Goal: Transaction & Acquisition: Purchase product/service

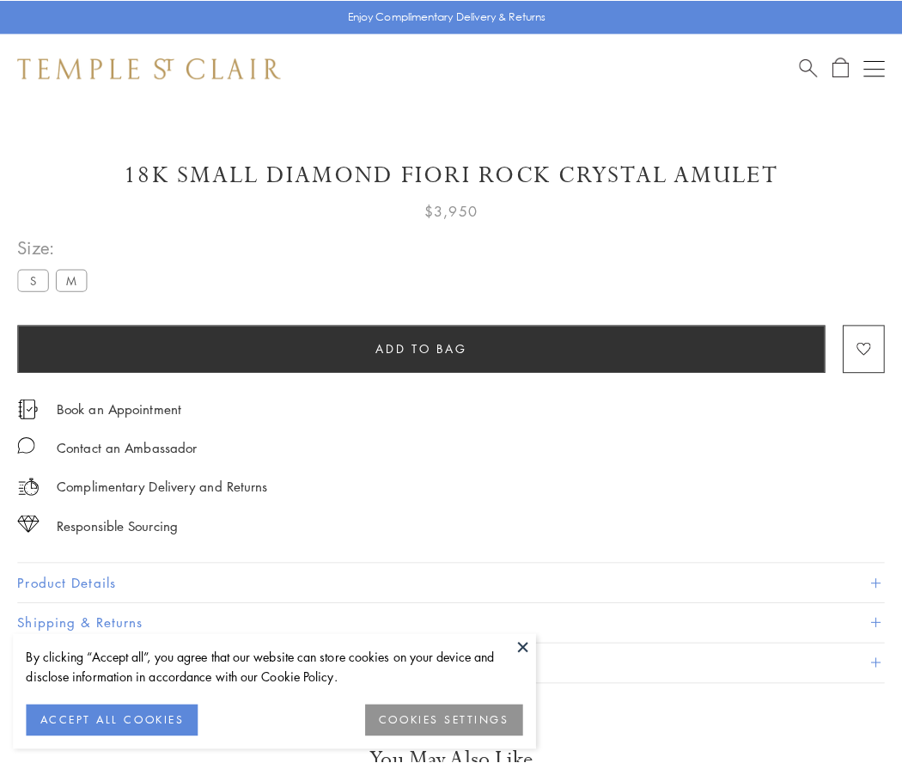
scroll to position [28, 0]
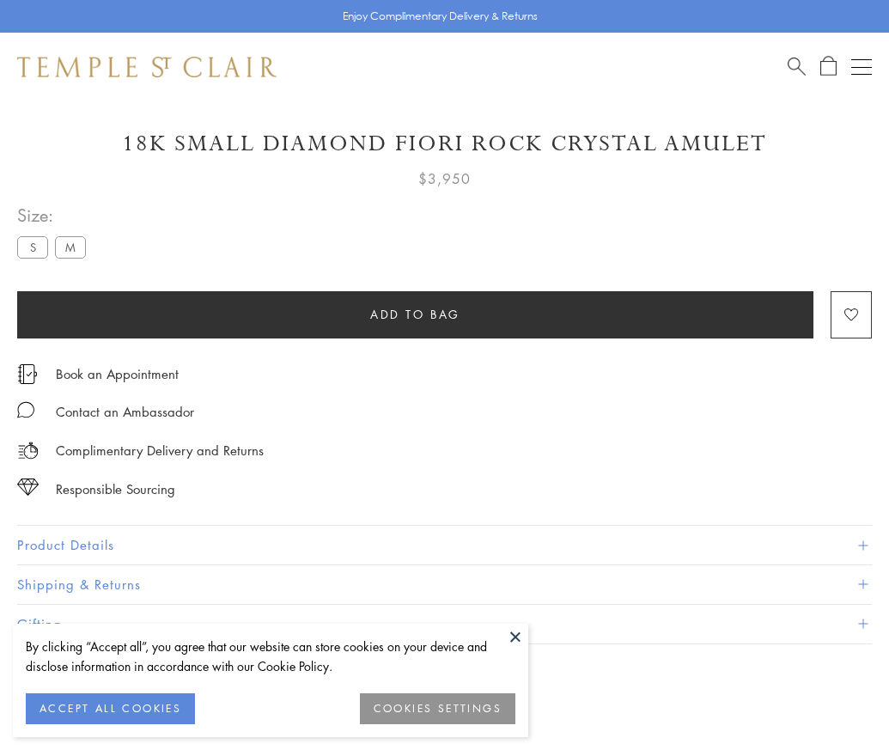
click at [415, 314] on span "Add to bag" at bounding box center [415, 314] width 90 height 19
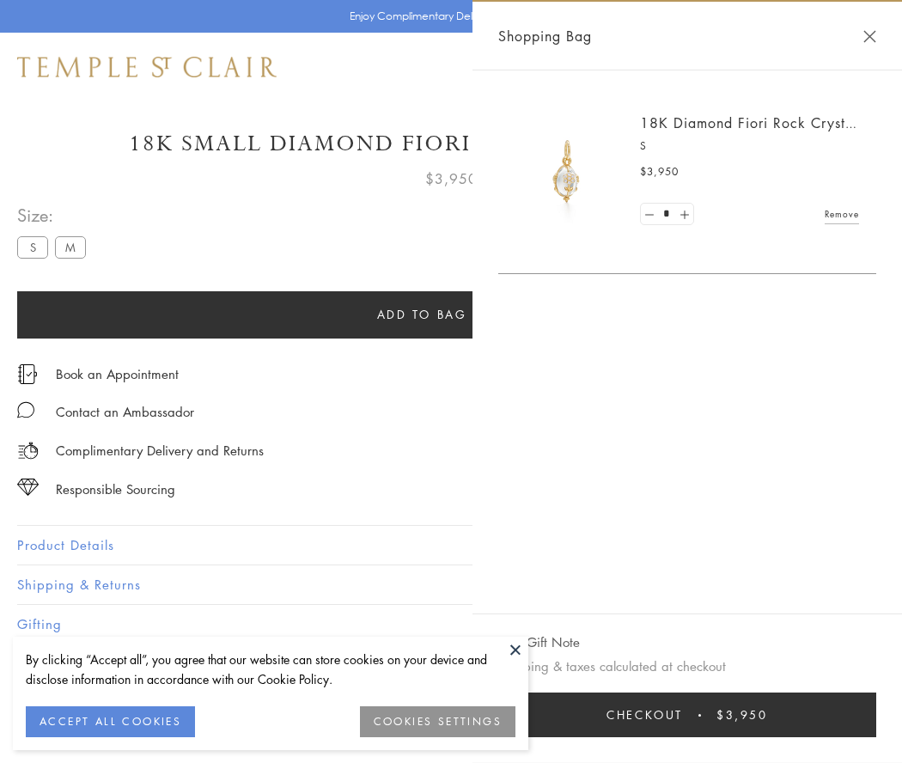
click at [688, 715] on button "Checkout $3,950" at bounding box center [687, 715] width 378 height 45
